Goal: Information Seeking & Learning: Learn about a topic

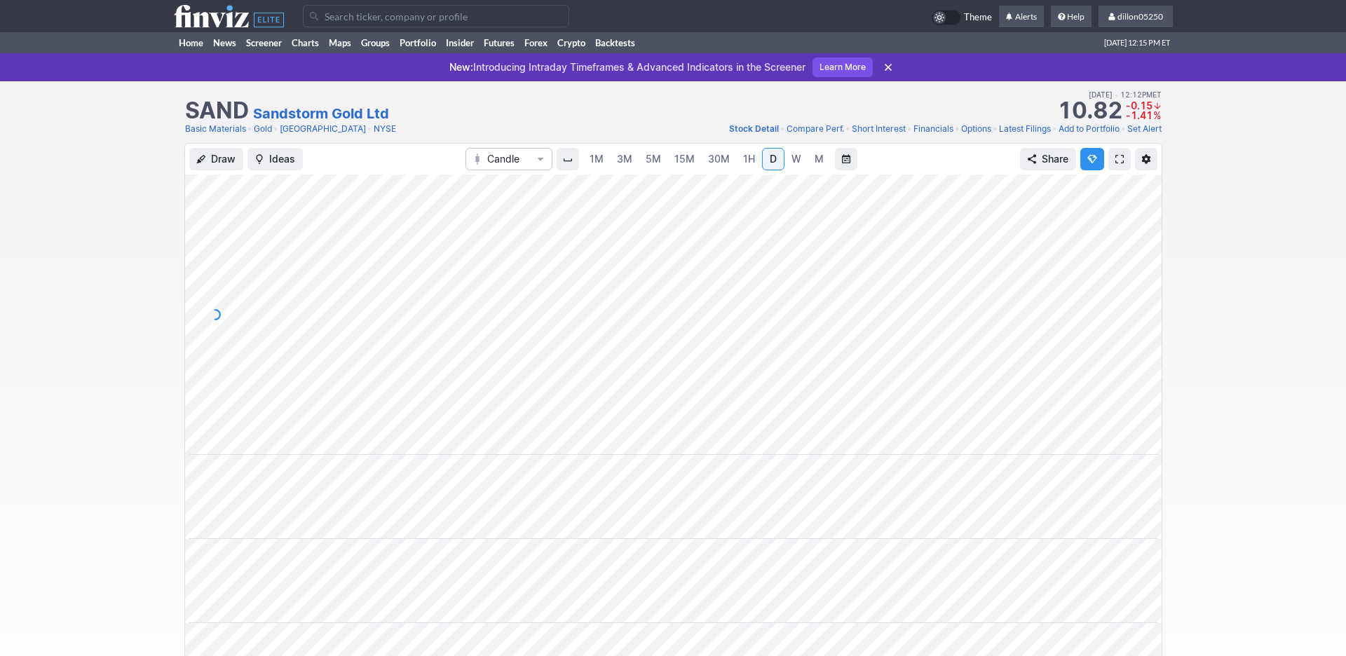
click at [345, 24] on input "Search" at bounding box center [436, 16] width 266 height 22
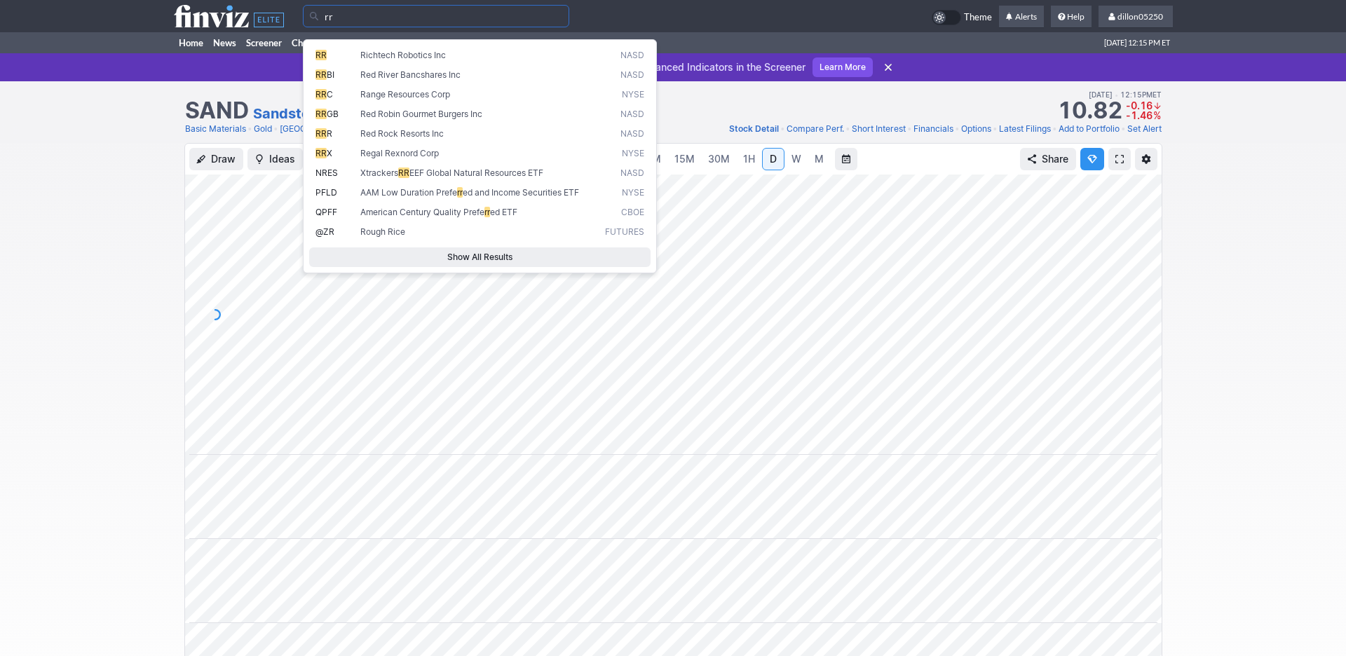
click at [330, 62] on span "RR" at bounding box center [338, 56] width 45 height 12
type input "RR"
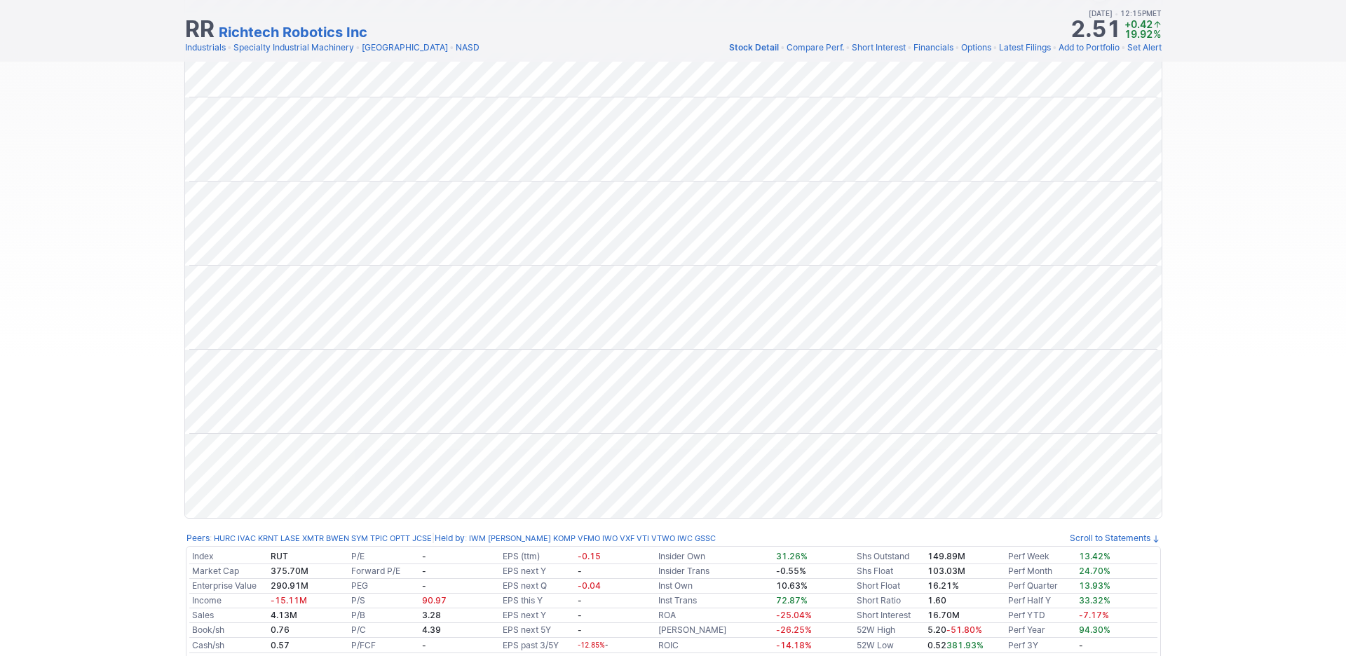
scroll to position [32, 0]
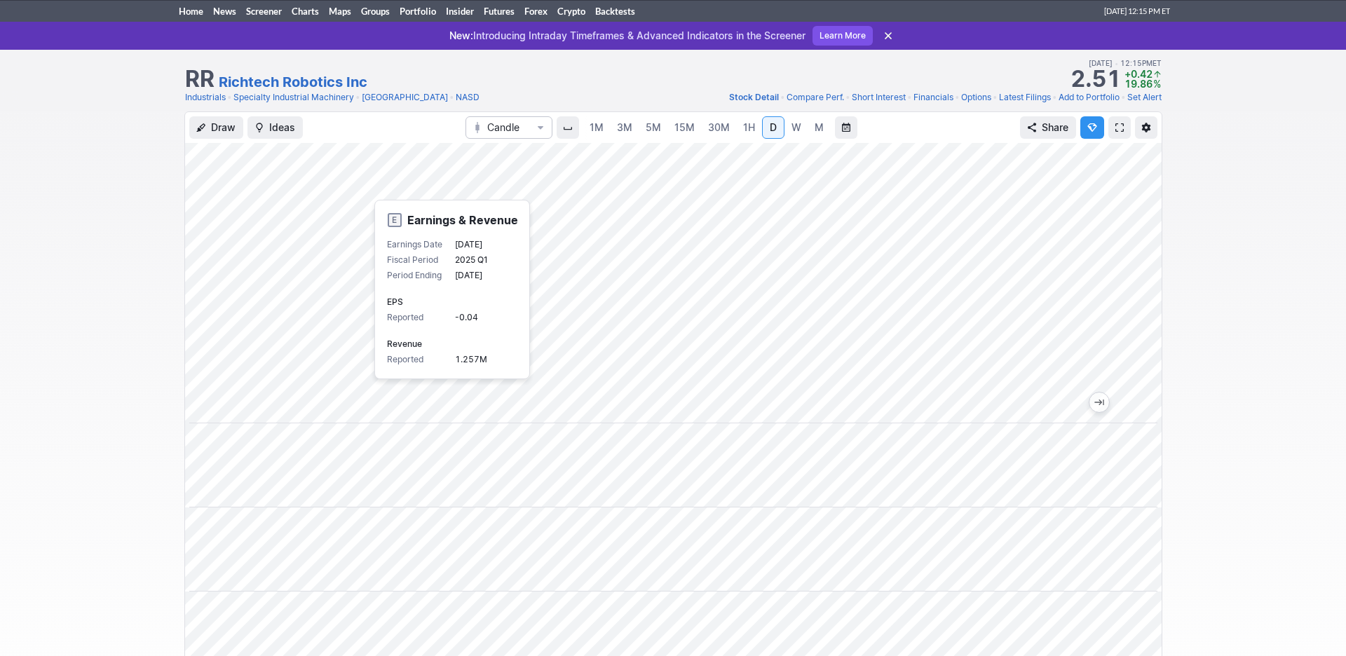
click at [1239, 304] on div "Draw Ideas Candle 1M 3M 5M 15M 30M 1H D W M Share" at bounding box center [673, 526] width 1346 height 829
click at [1116, 133] on span at bounding box center [1120, 127] width 8 height 11
click at [202, 22] on link "Home" at bounding box center [191, 11] width 34 height 21
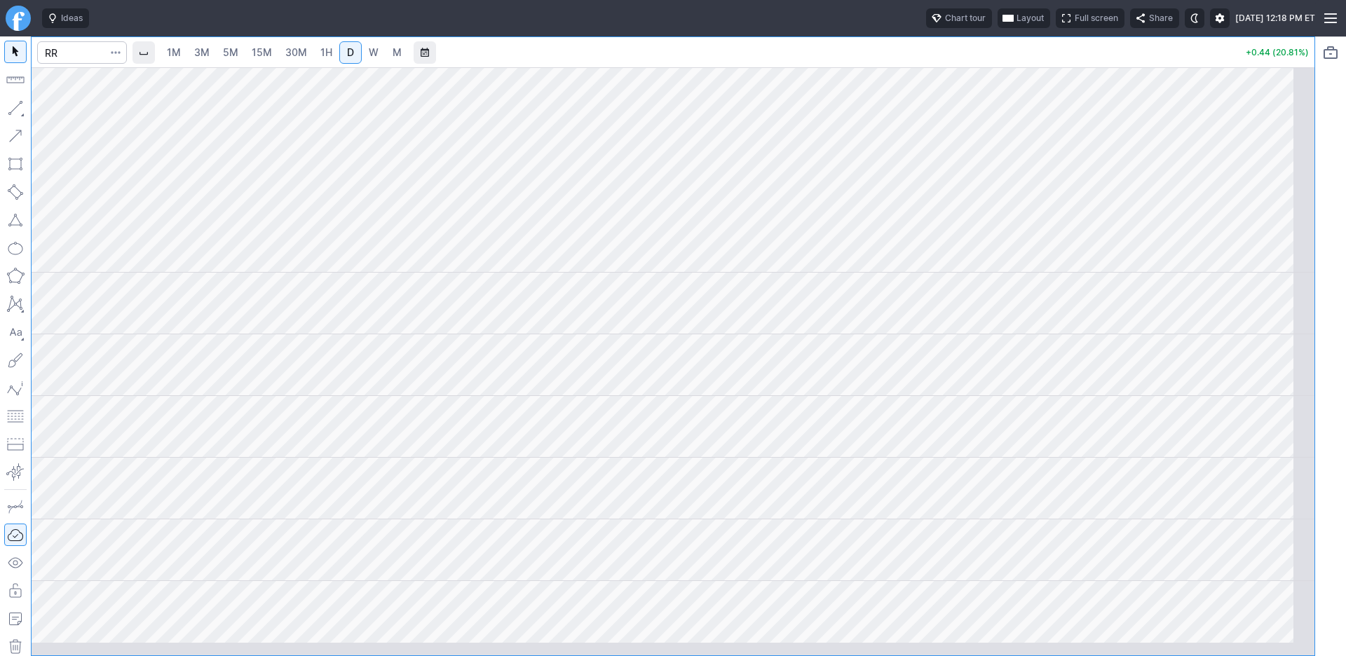
click at [1004, 24] on span "button" at bounding box center [1008, 18] width 8 height 11
click at [898, 60] on button "Layout" at bounding box center [888, 55] width 20 height 20
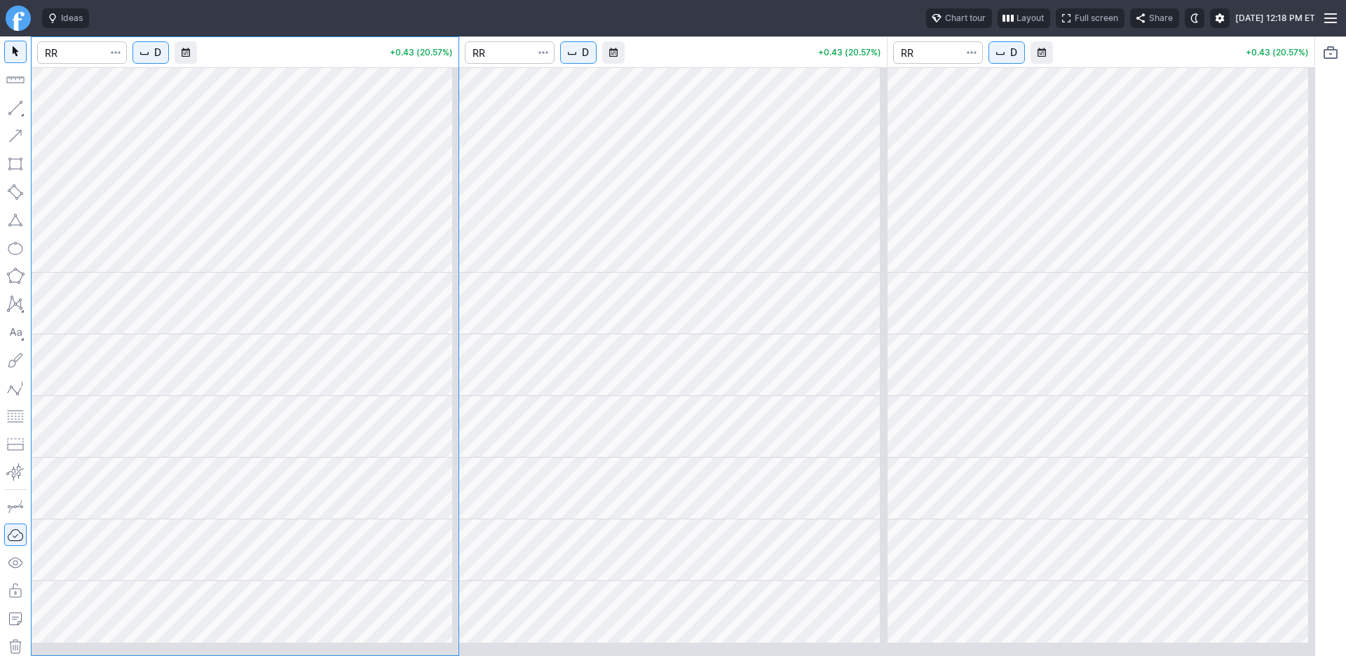
click at [589, 60] on span "D" at bounding box center [585, 53] width 7 height 14
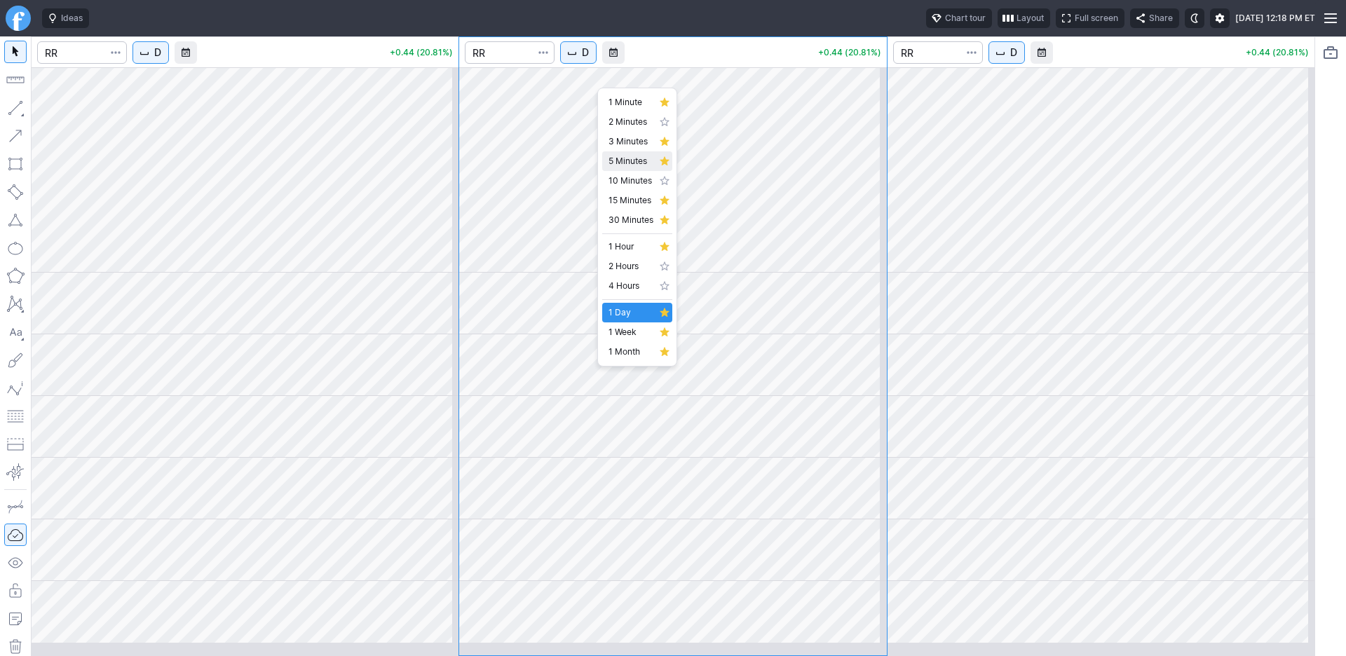
click at [636, 168] on span "5 Minutes" at bounding box center [631, 161] width 45 height 14
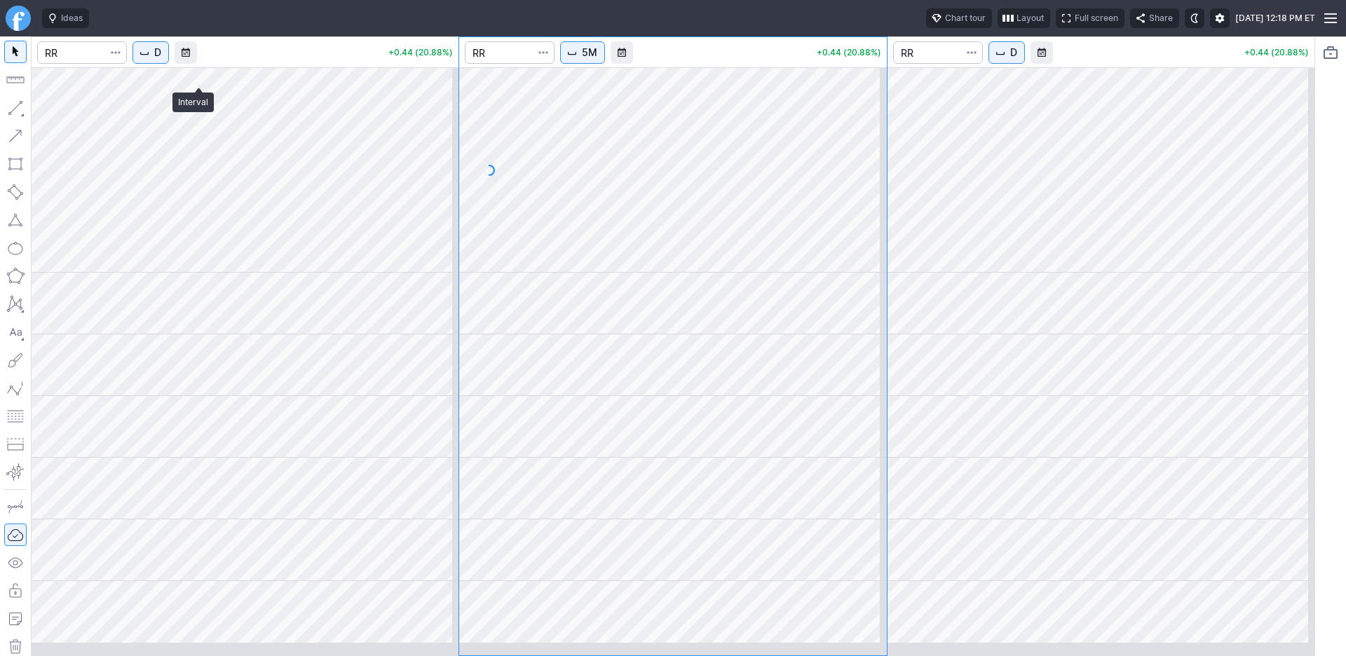
click at [161, 60] on span "D" at bounding box center [157, 53] width 7 height 14
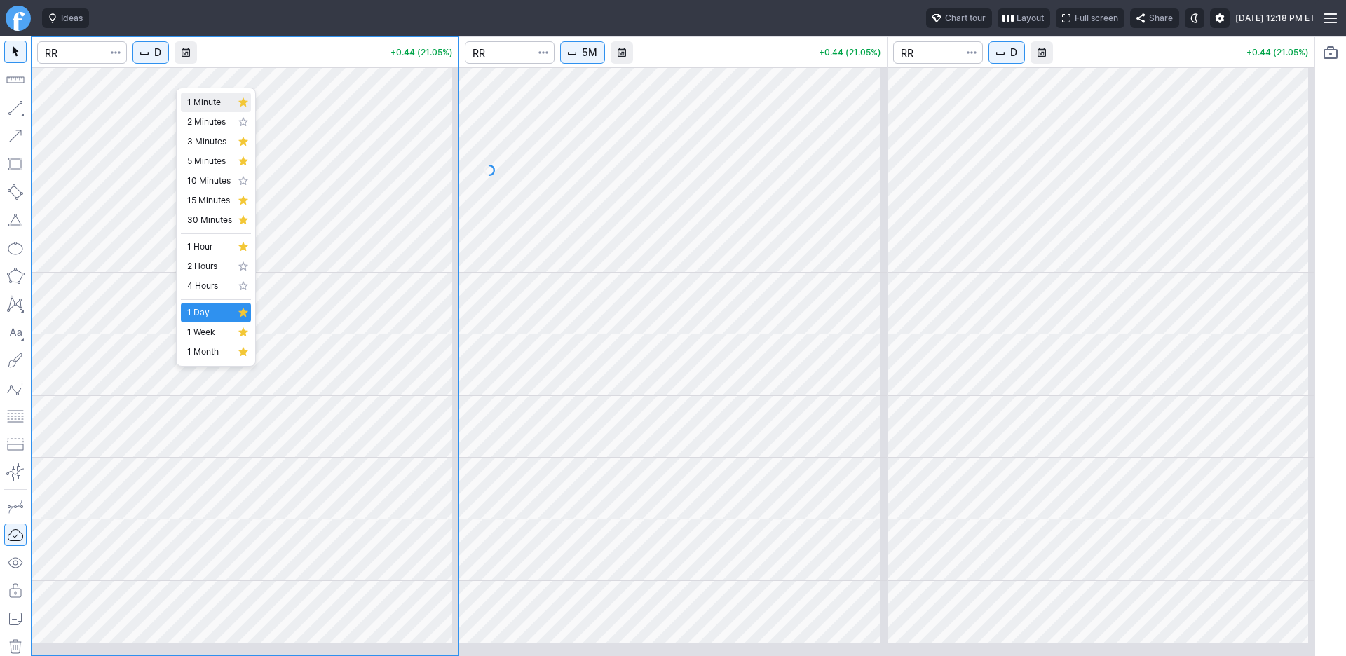
click at [212, 109] on span "1 Minute" at bounding box center [209, 102] width 45 height 14
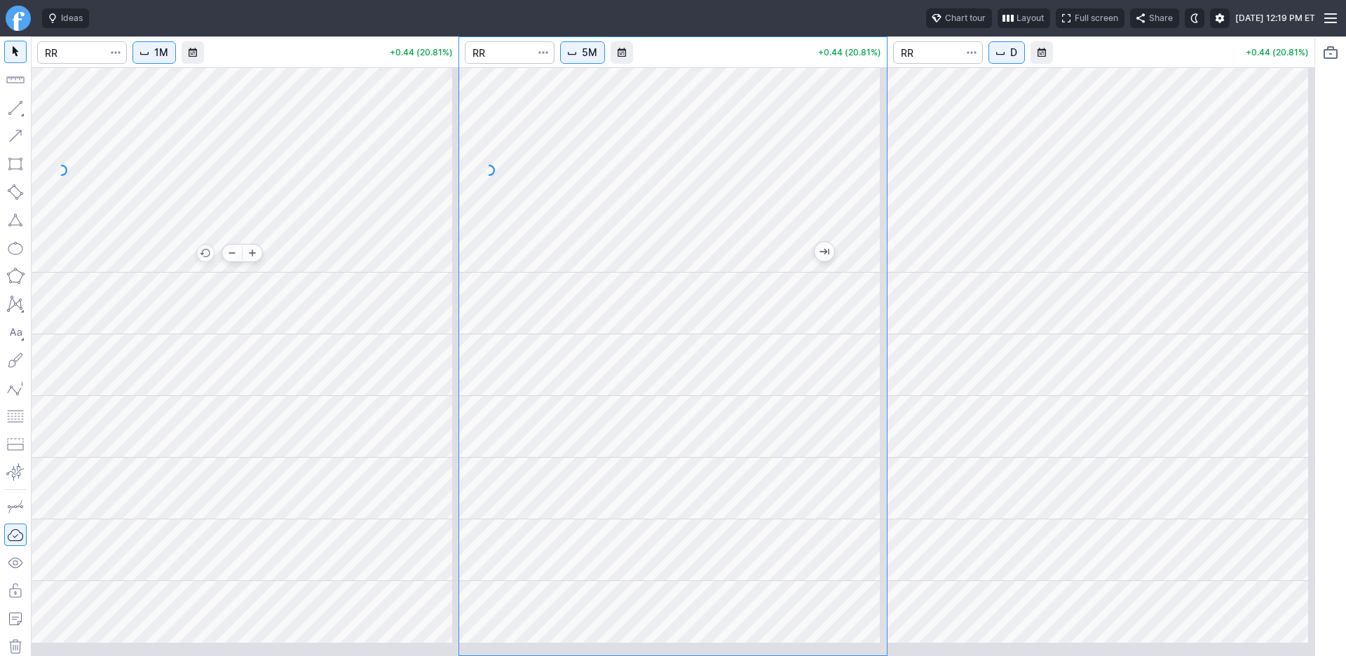
click at [154, 254] on div at bounding box center [245, 169] width 427 height 205
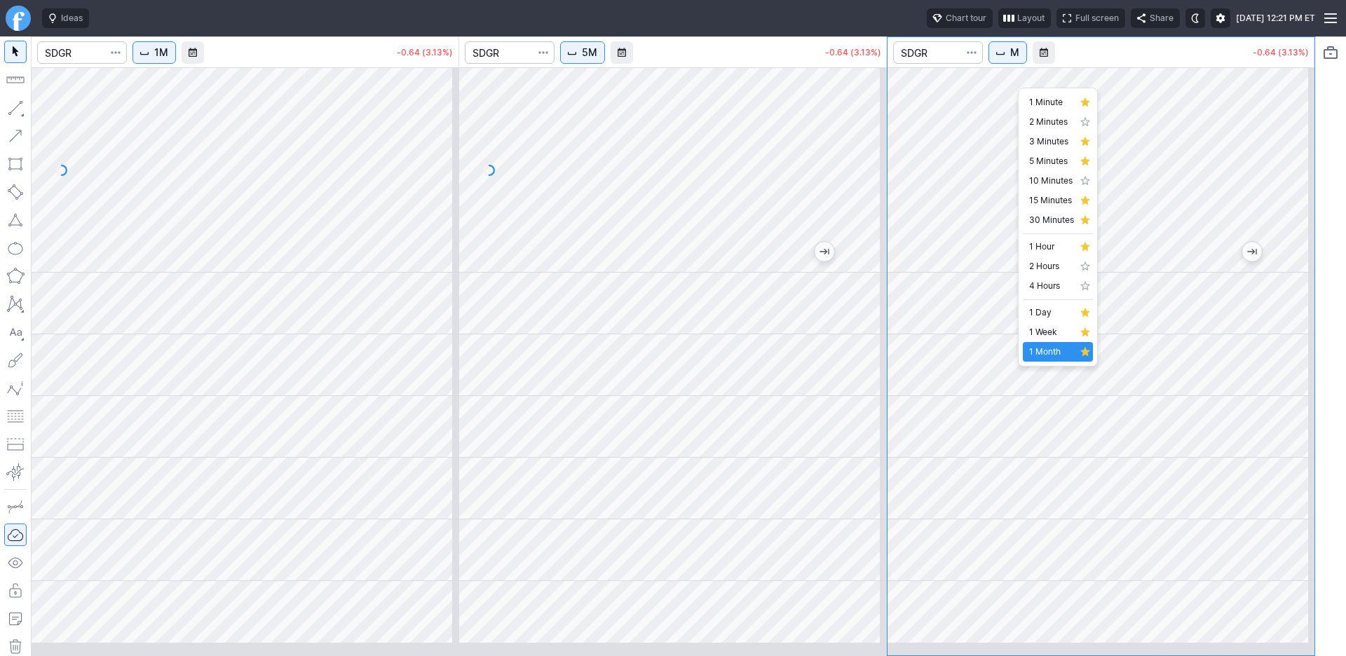
scroll to position [17, 0]
click at [1049, 339] on span "1 Week" at bounding box center [1051, 332] width 45 height 14
click at [1020, 60] on span "W" at bounding box center [1016, 53] width 10 height 14
click at [1055, 320] on span "1 Day" at bounding box center [1051, 313] width 45 height 14
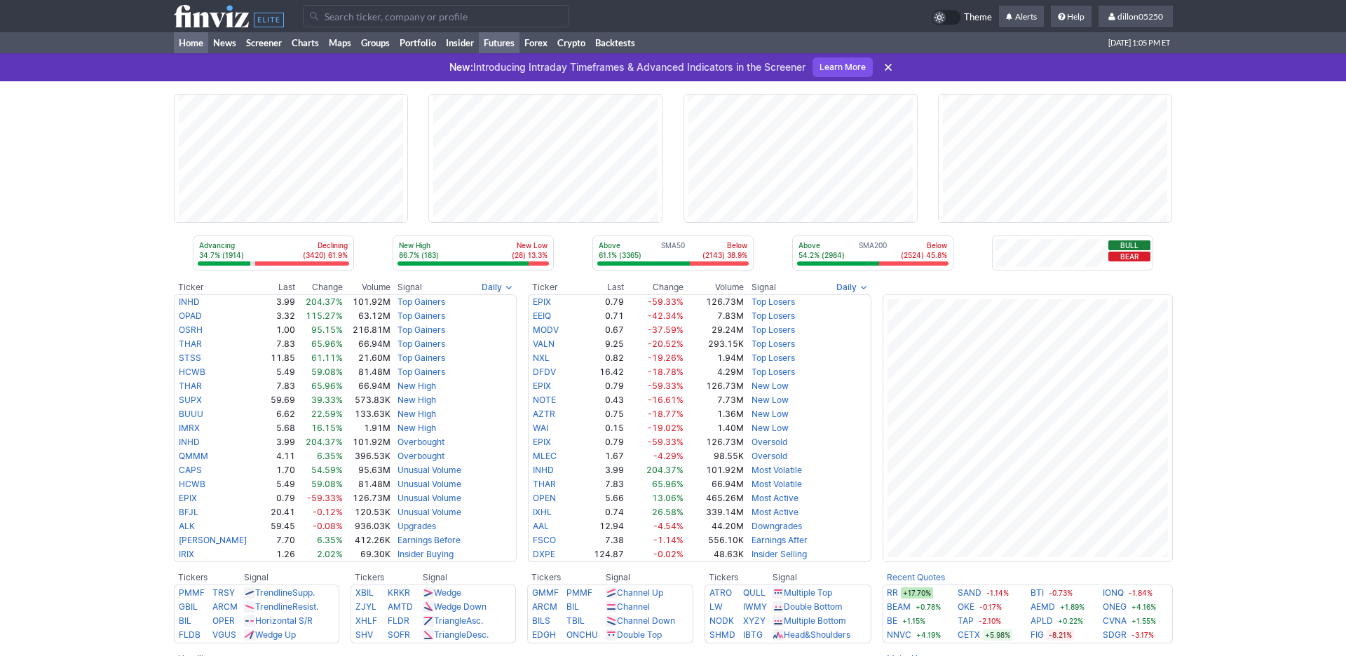
click at [520, 53] on link "Futures" at bounding box center [499, 42] width 41 height 21
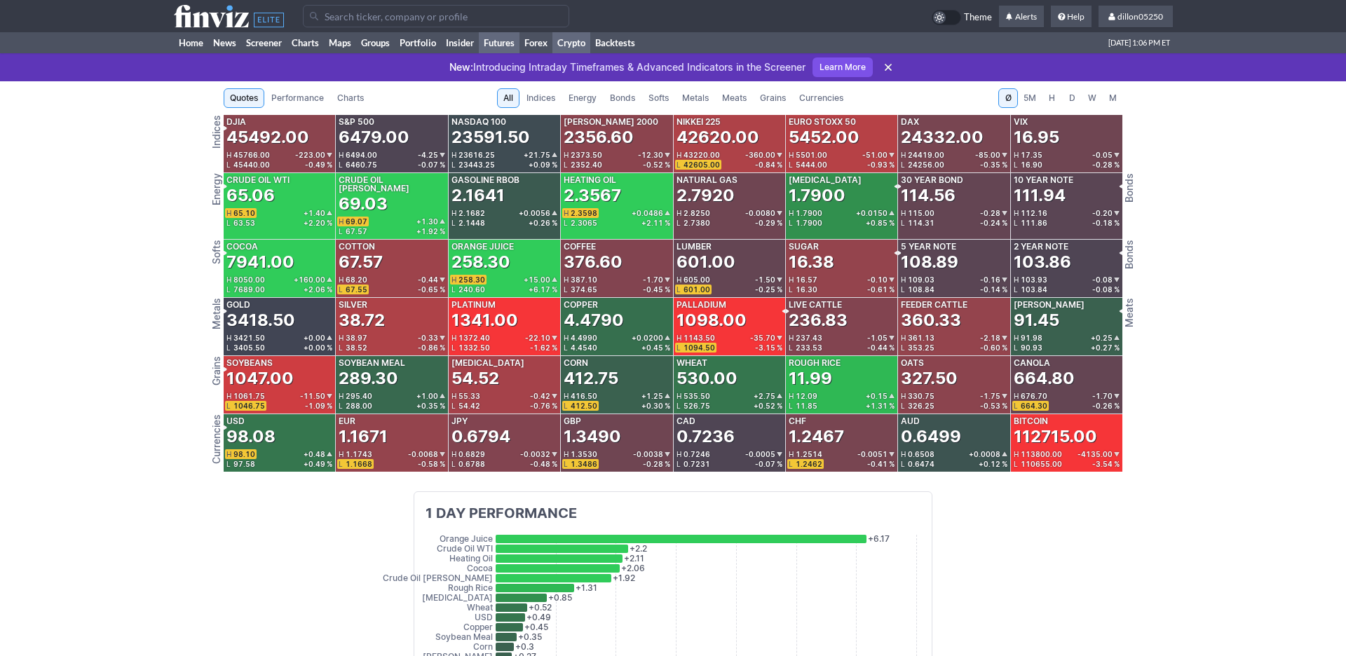
click at [590, 53] on link "Crypto" at bounding box center [572, 42] width 38 height 21
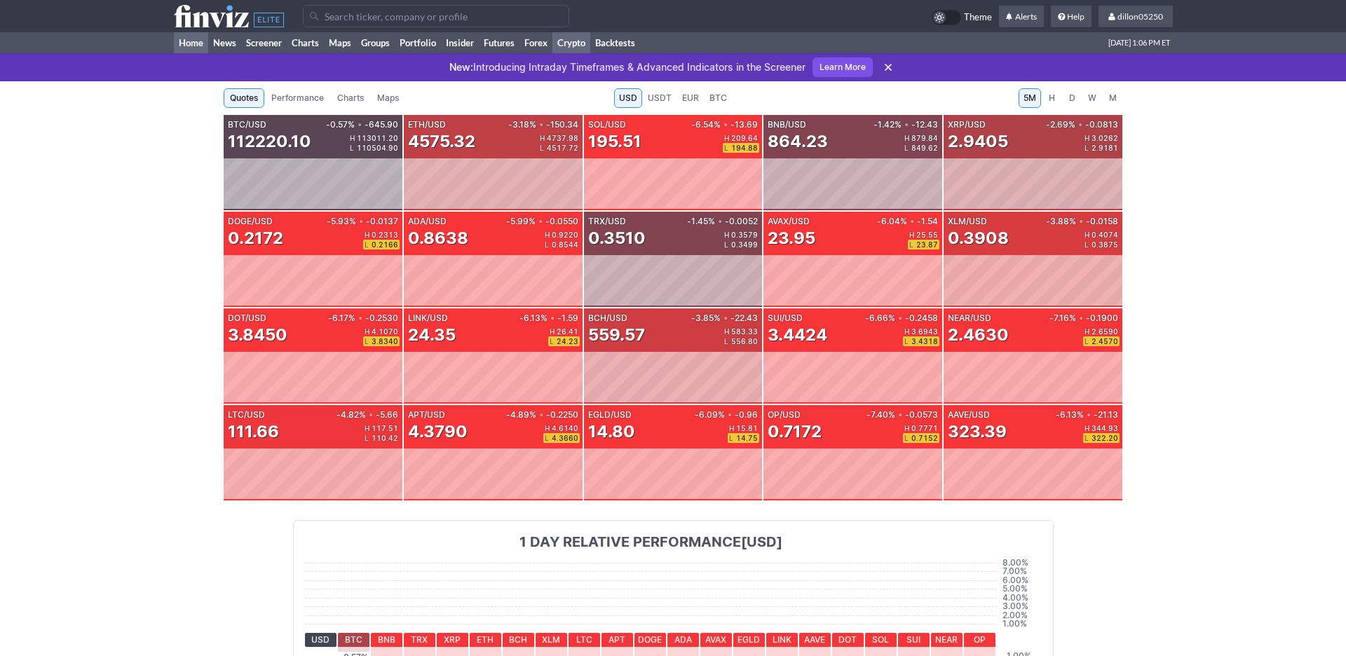
click at [200, 53] on link "Home" at bounding box center [191, 42] width 34 height 21
